Goal: Information Seeking & Learning: Find contact information

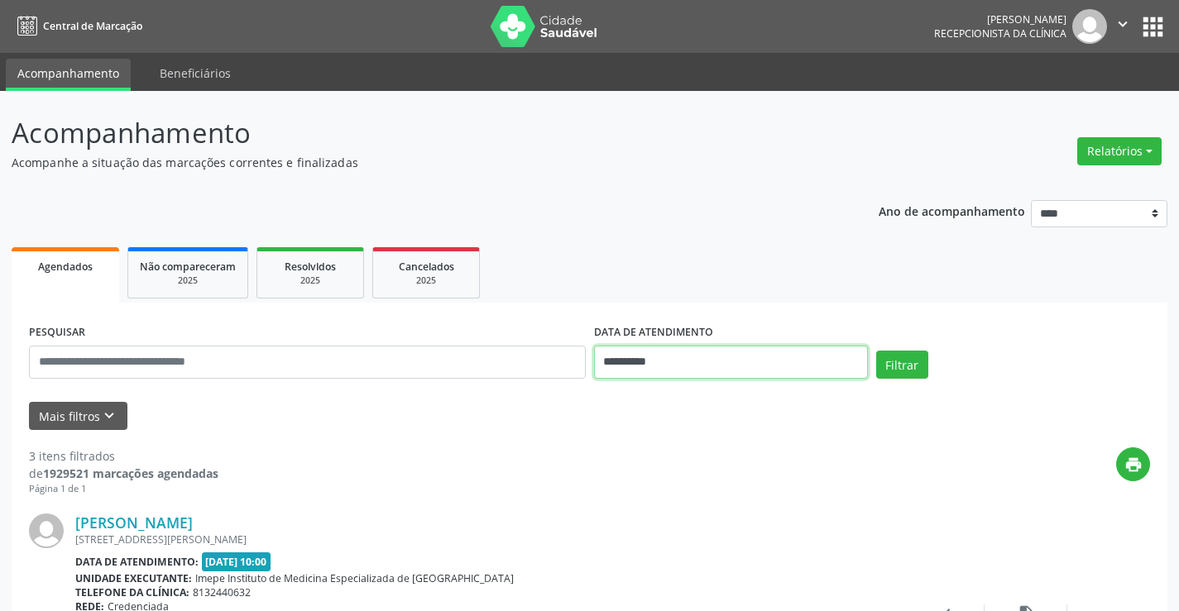
click at [668, 359] on input "**********" at bounding box center [731, 362] width 274 height 33
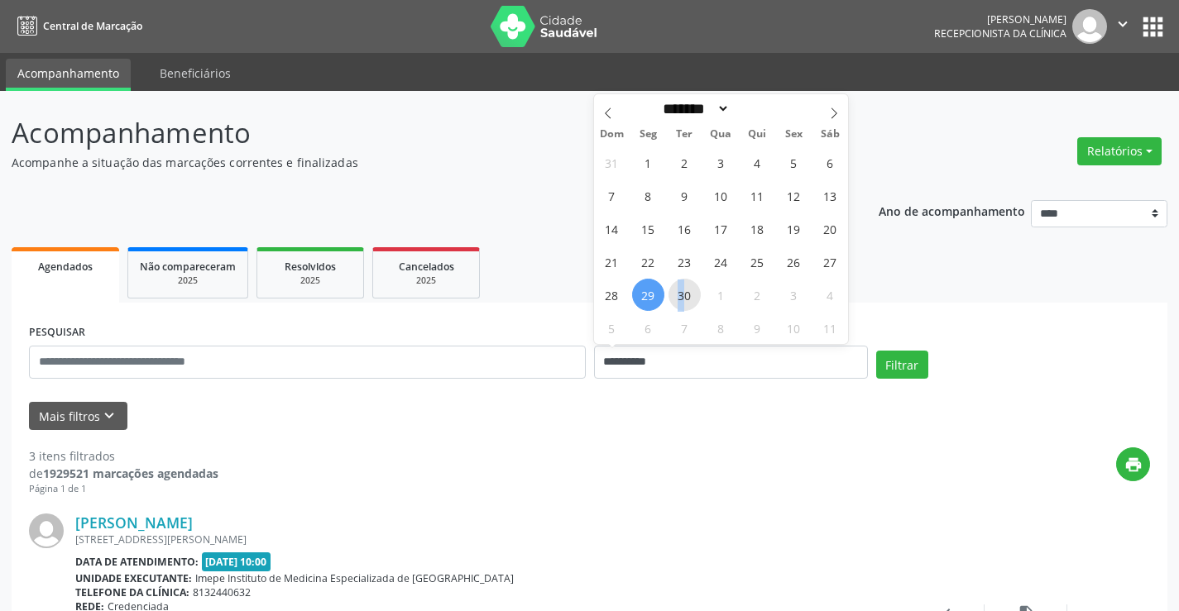
click at [682, 294] on span "30" at bounding box center [684, 295] width 32 height 32
type input "**********"
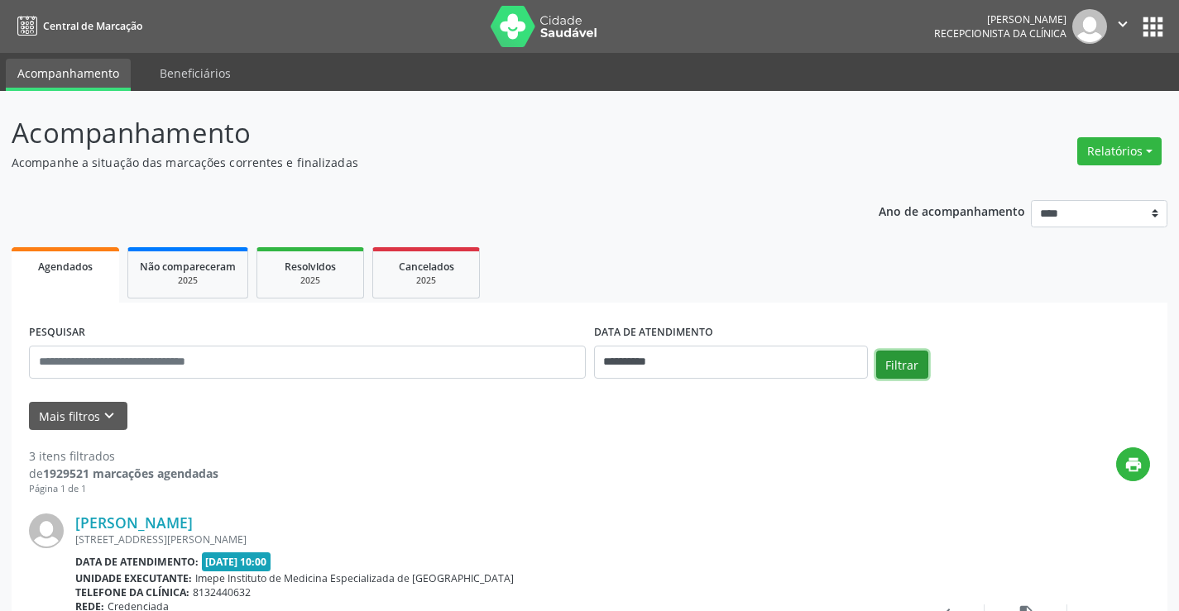
click at [913, 368] on button "Filtrar" at bounding box center [902, 365] width 52 height 28
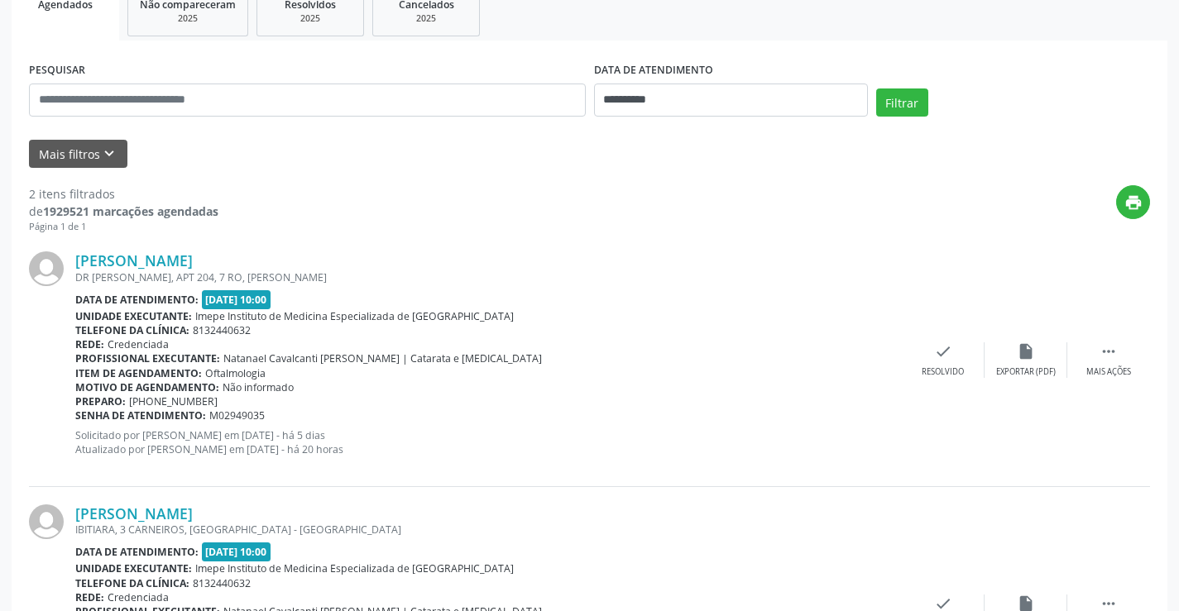
scroll to position [419, 0]
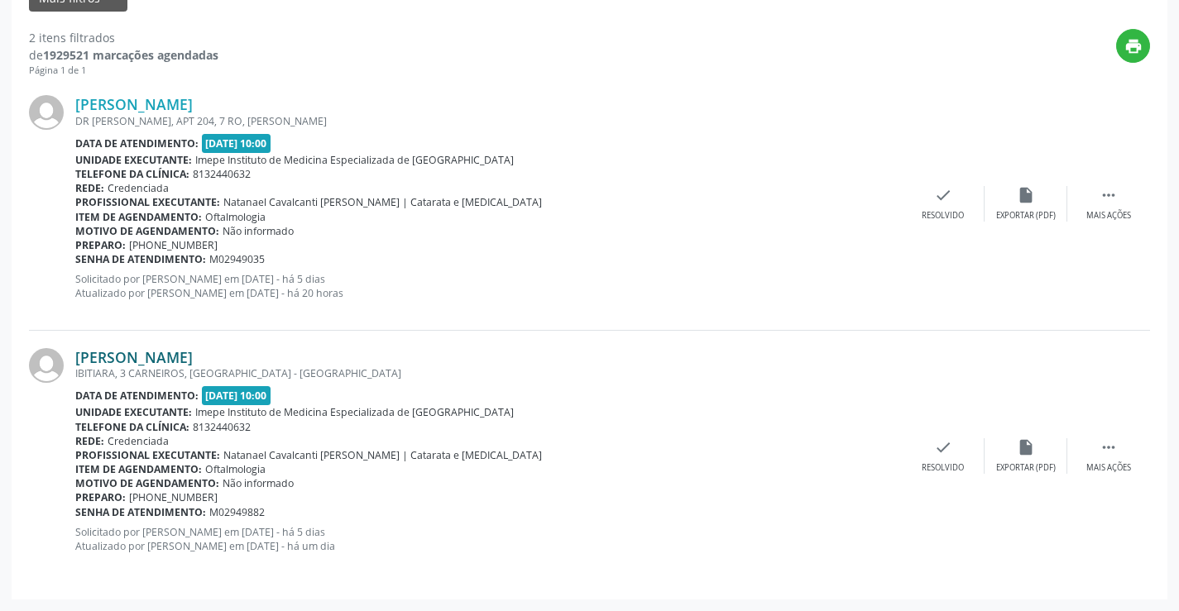
click at [175, 358] on link "[PERSON_NAME]" at bounding box center [133, 357] width 117 height 18
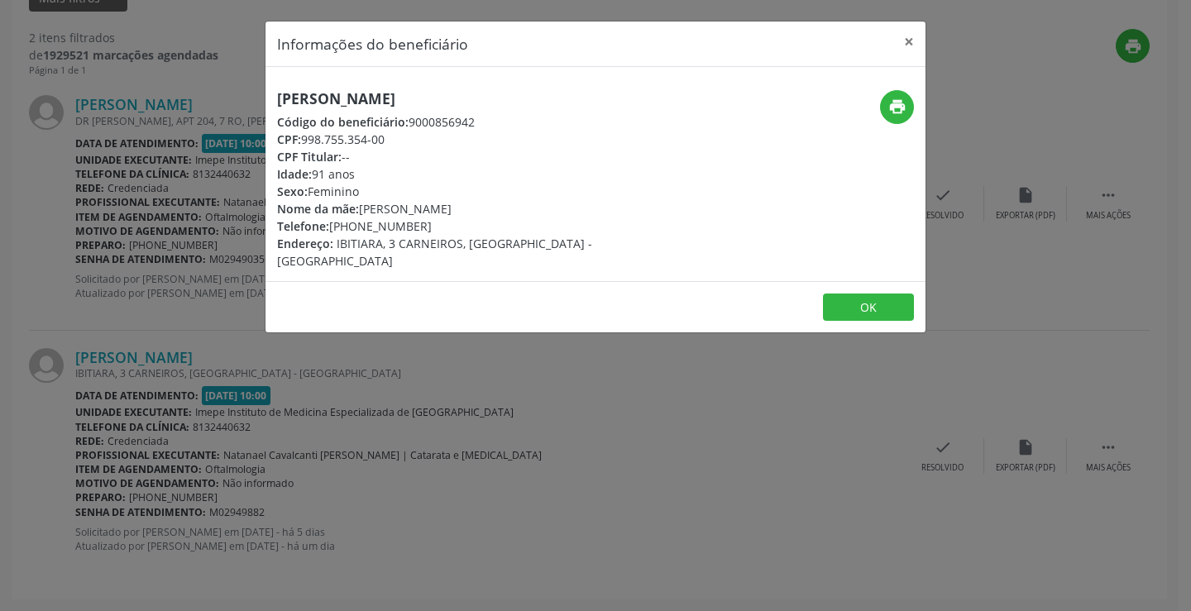
drag, startPoint x: 274, startPoint y: 91, endPoint x: 567, endPoint y: 120, distance: 294.3
click at [567, 120] on div "[PERSON_NAME] Código do beneficiário: 9000856942 CPF: 998.755.354-00 CPF Titula…" at bounding box center [486, 180] width 440 height 180
click at [539, 102] on div "[PERSON_NAME] Código do beneficiário: 9000856942 CPF: 998.755.354-00 CPF Titula…" at bounding box center [486, 180] width 440 height 180
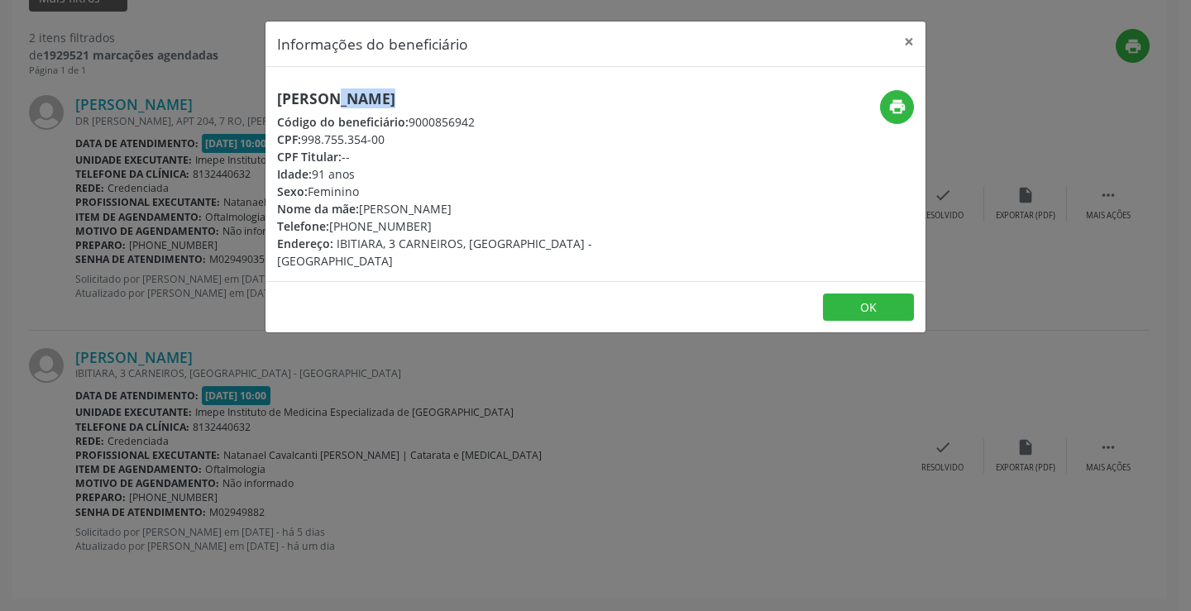
drag, startPoint x: 357, startPoint y: 226, endPoint x: 430, endPoint y: 226, distance: 73.6
click at [430, 226] on div "Telefone: [PHONE_NUMBER]" at bounding box center [485, 226] width 417 height 17
copy div "98850-0523"
click at [630, 518] on div "Informações do beneficiário × [PERSON_NAME] Código do beneficiário: 9000856942 …" at bounding box center [595, 305] width 1191 height 611
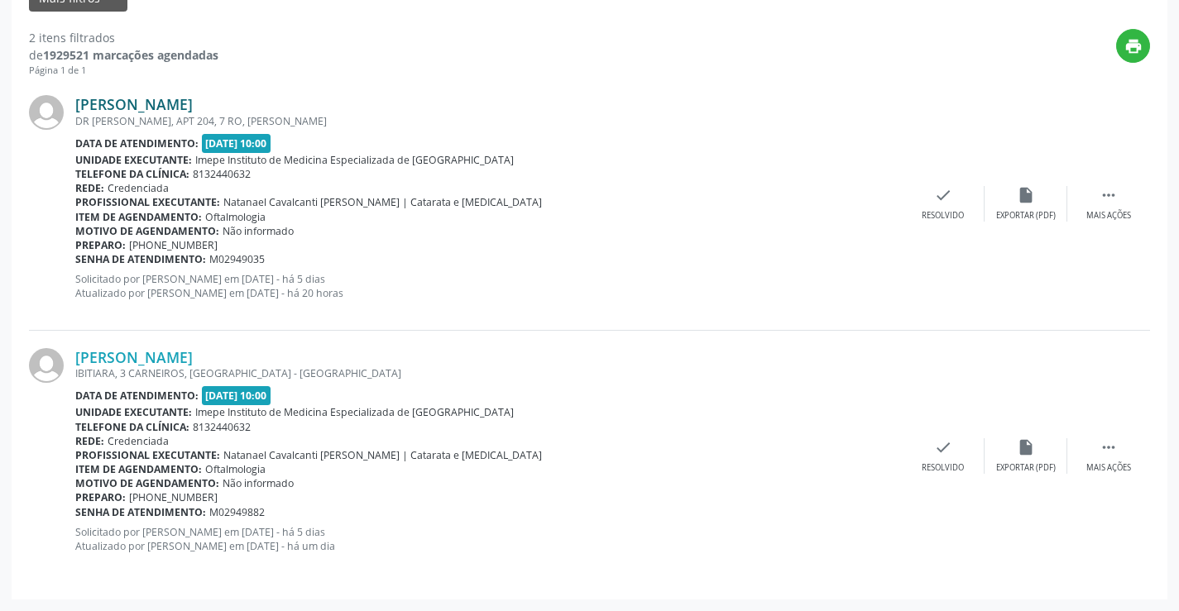
click at [165, 106] on link "[PERSON_NAME]" at bounding box center [133, 104] width 117 height 18
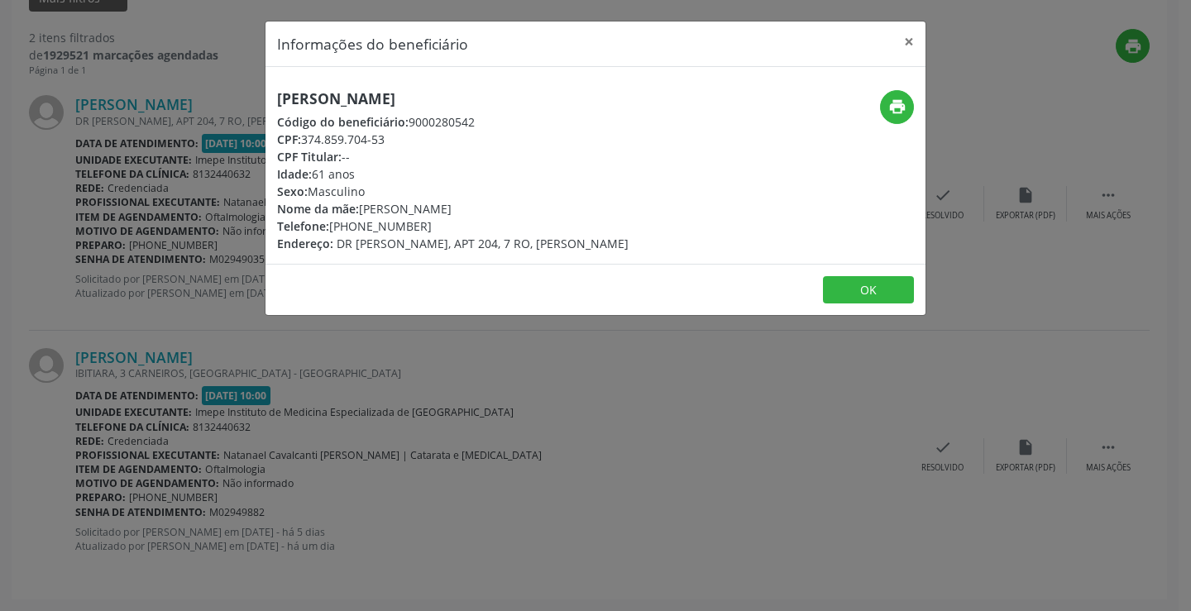
drag, startPoint x: 278, startPoint y: 93, endPoint x: 556, endPoint y: 102, distance: 278.1
click at [556, 102] on h5 "[PERSON_NAME]" at bounding box center [453, 98] width 352 height 17
copy h5 "[PERSON_NAME]"
click at [496, 467] on div "Informações do beneficiário × [PERSON_NAME] Código do beneficiário: 9000280542 …" at bounding box center [595, 305] width 1191 height 611
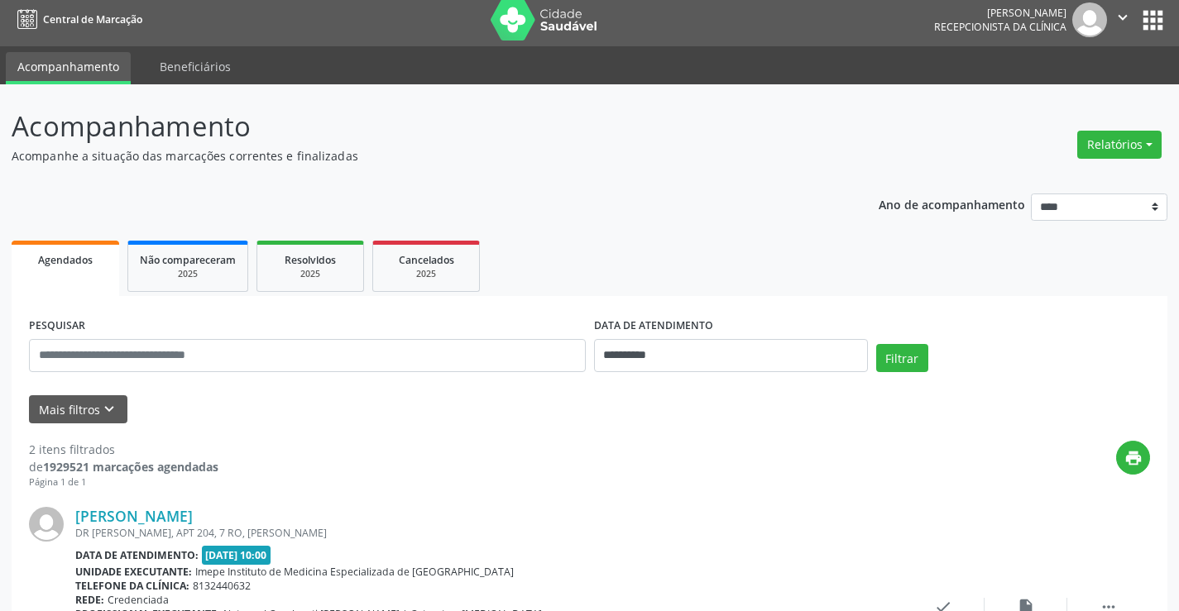
scroll to position [0, 0]
